Goal: Navigation & Orientation: Find specific page/section

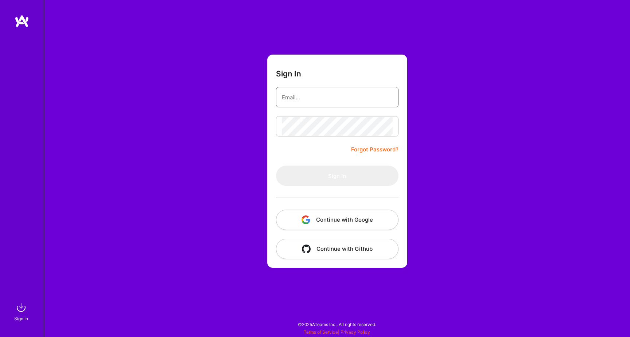
type input "[EMAIL_ADDRESS][DOMAIN_NAME]"
click at [337, 176] on button "Sign In" at bounding box center [337, 176] width 122 height 20
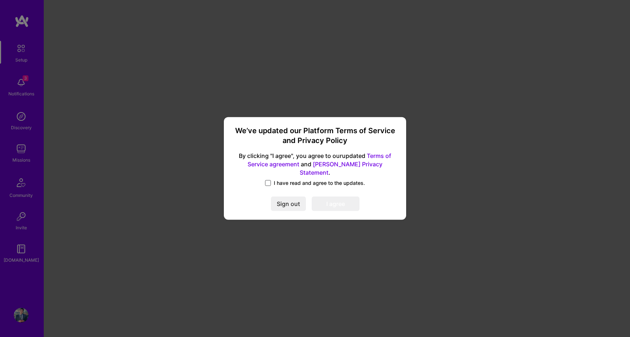
click at [267, 180] on span at bounding box center [268, 183] width 6 height 6
click at [0, 0] on input "I have read and agree to the updates." at bounding box center [0, 0] width 0 height 0
click at [323, 198] on button "I agree" at bounding box center [336, 204] width 48 height 15
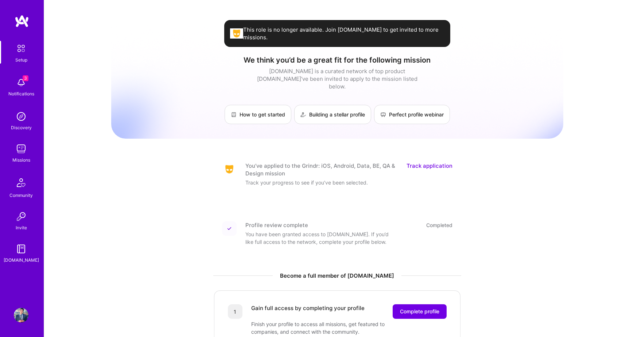
click at [133, 190] on div "This role is no longer available. Join [DOMAIN_NAME] to get invited to more mis…" at bounding box center [337, 294] width 452 height 579
click at [19, 53] on img at bounding box center [20, 48] width 15 height 15
click at [20, 83] on img at bounding box center [21, 82] width 15 height 15
click at [22, 17] on img at bounding box center [22, 21] width 15 height 13
